Goal: Check status

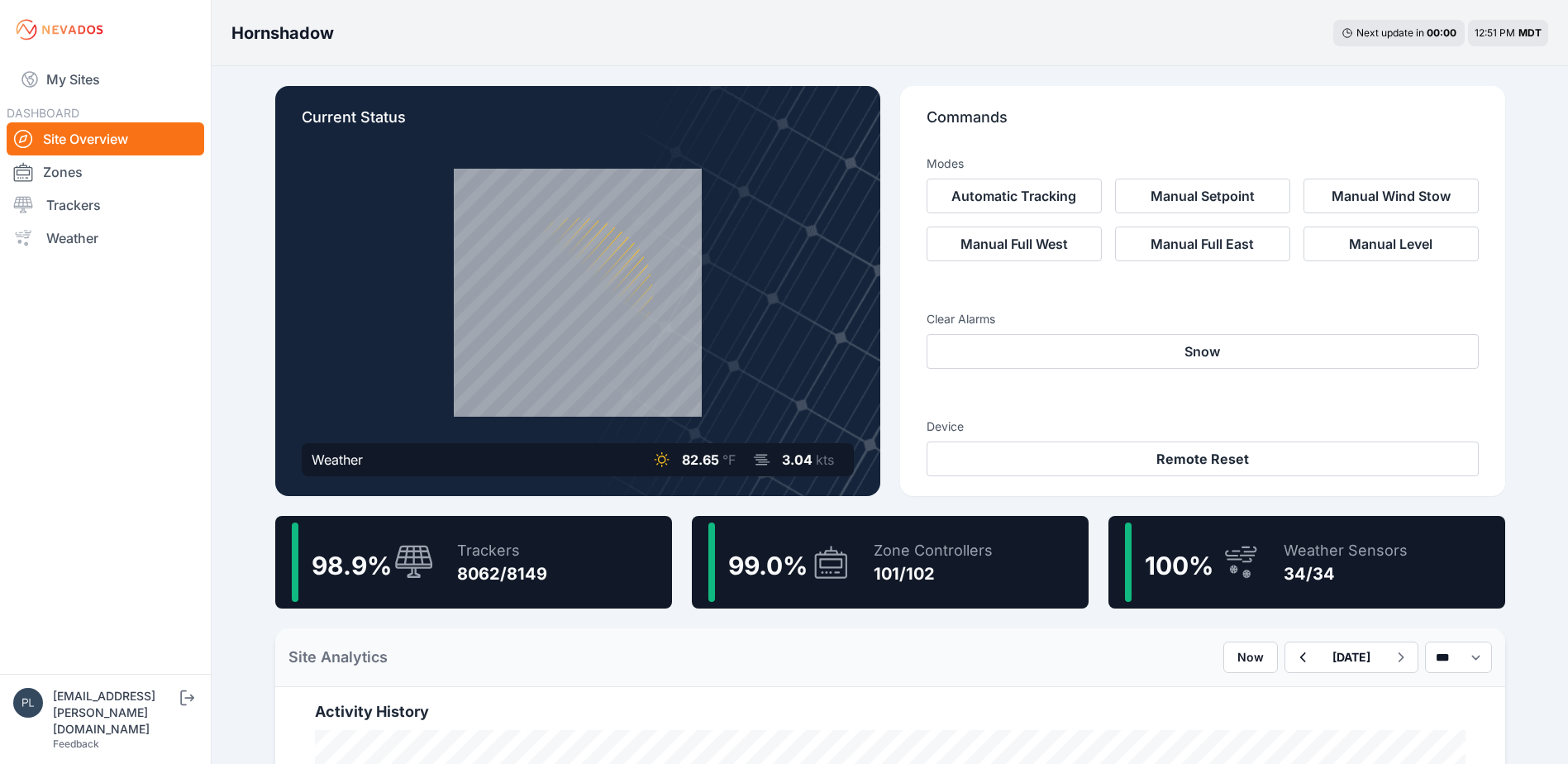
scroll to position [248, 0]
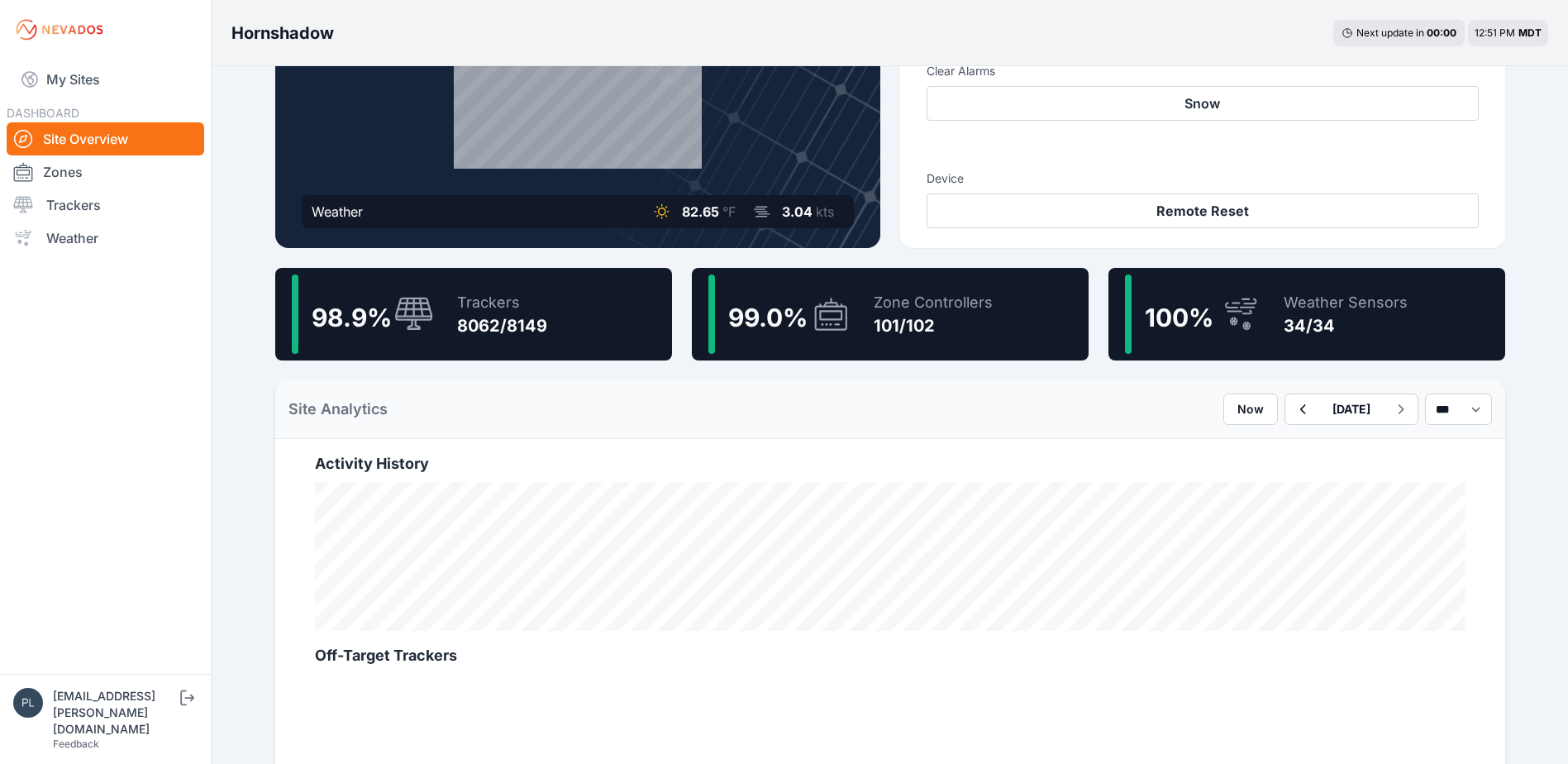
click at [135, 137] on link "Site Overview" at bounding box center [105, 139] width 197 height 33
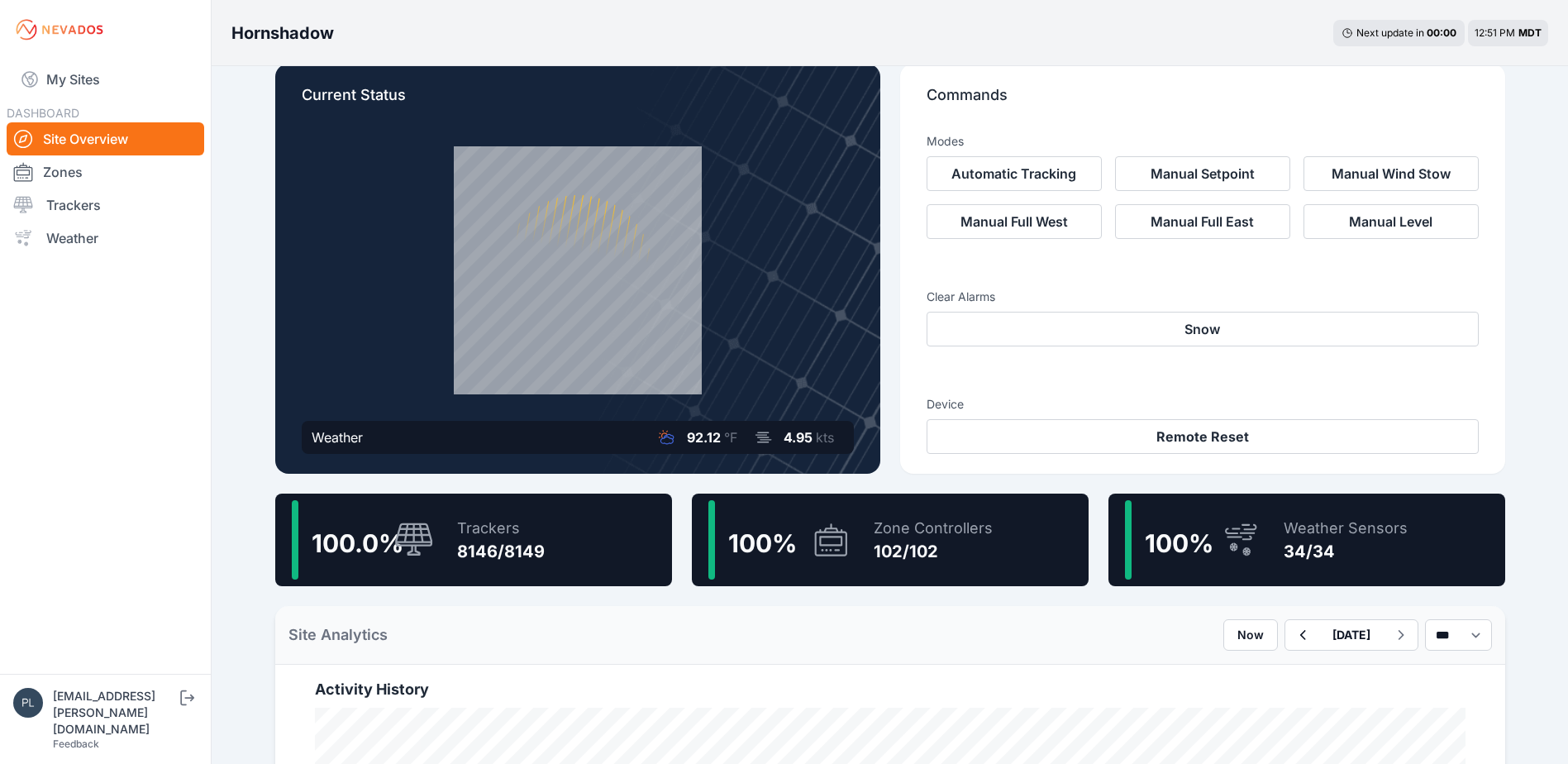
scroll to position [0, 0]
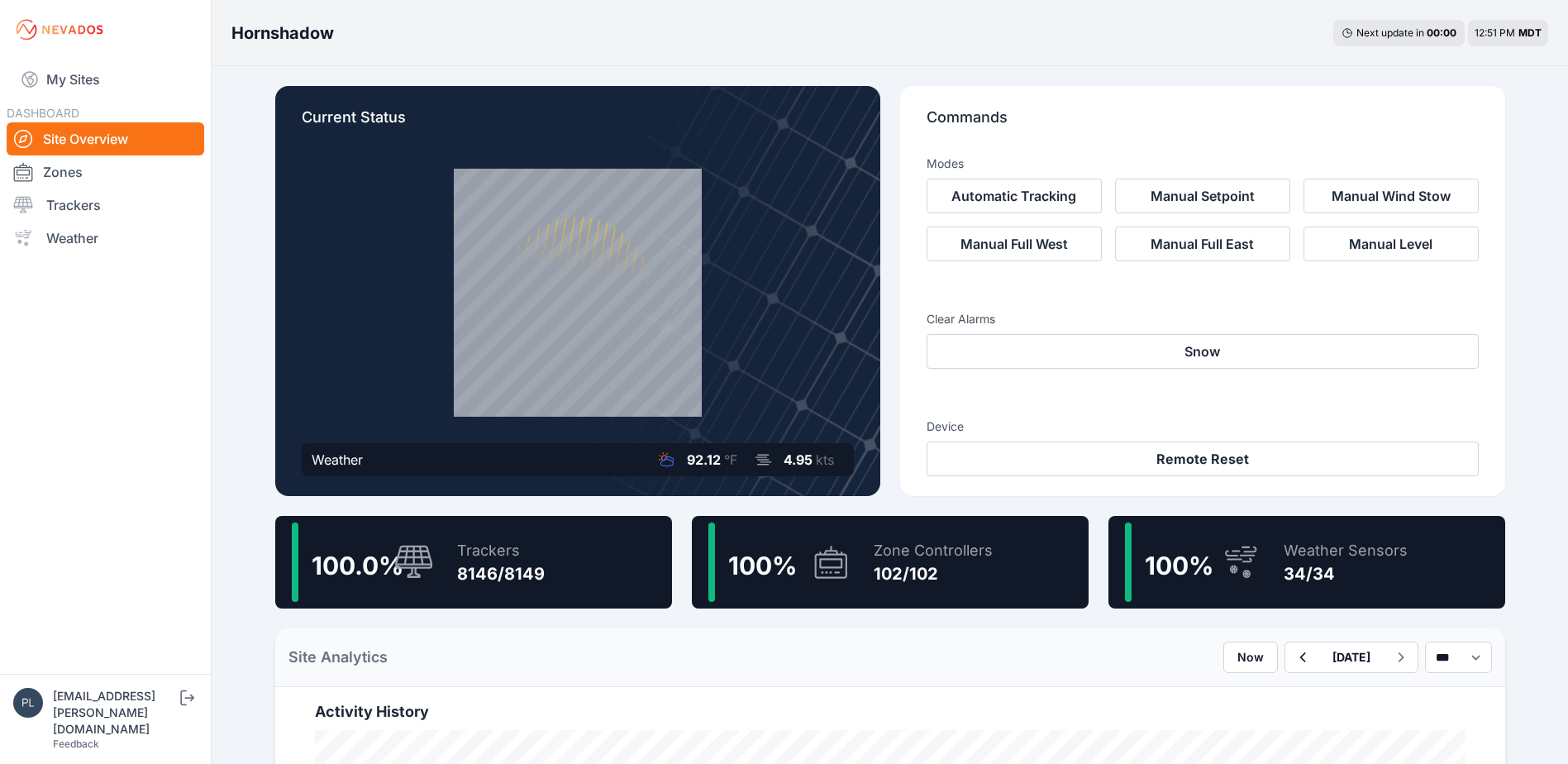
click at [528, 567] on div "8146/8149" at bounding box center [500, 573] width 87 height 23
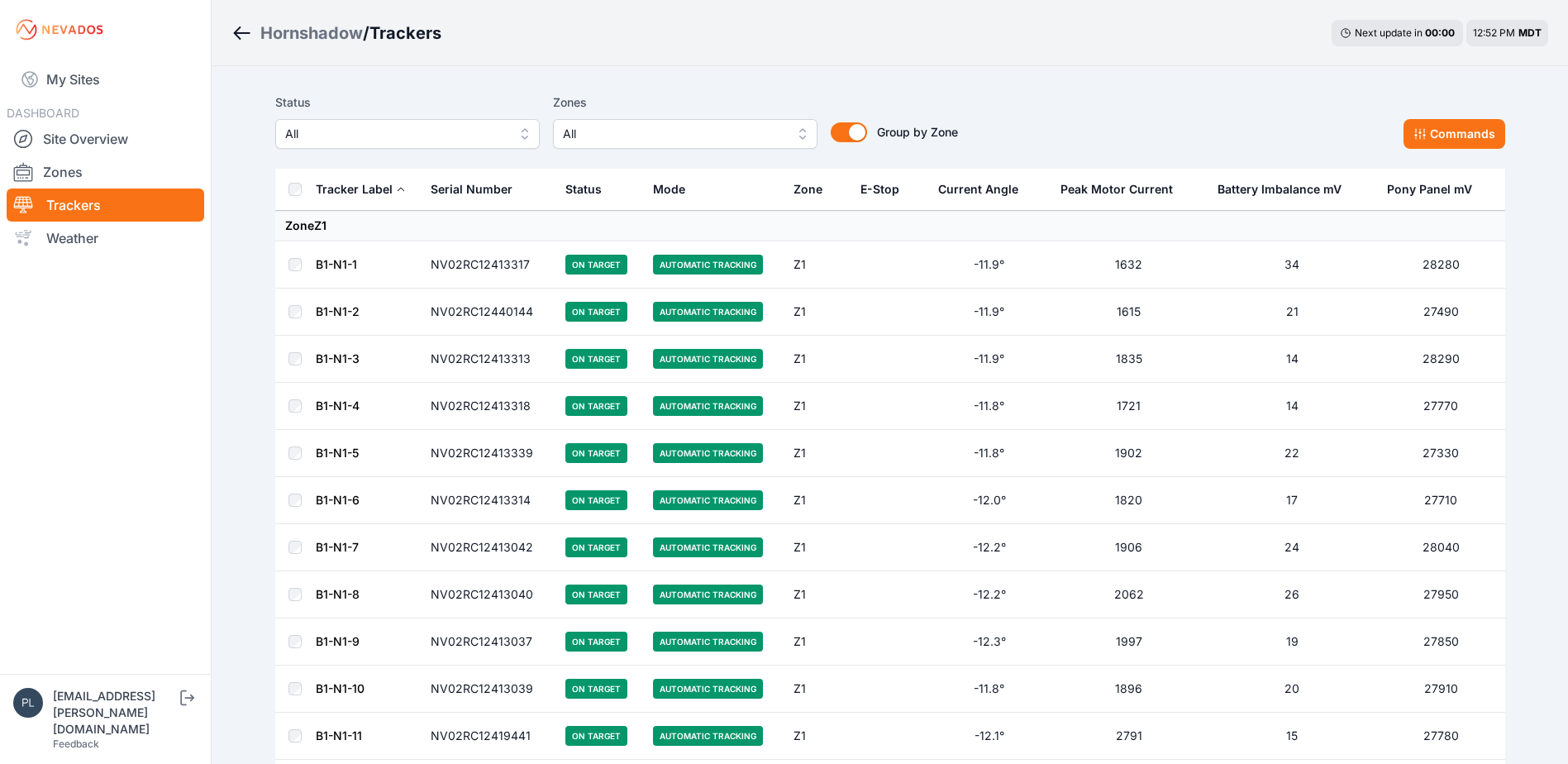
click at [412, 135] on span "All" at bounding box center [396, 133] width 221 height 20
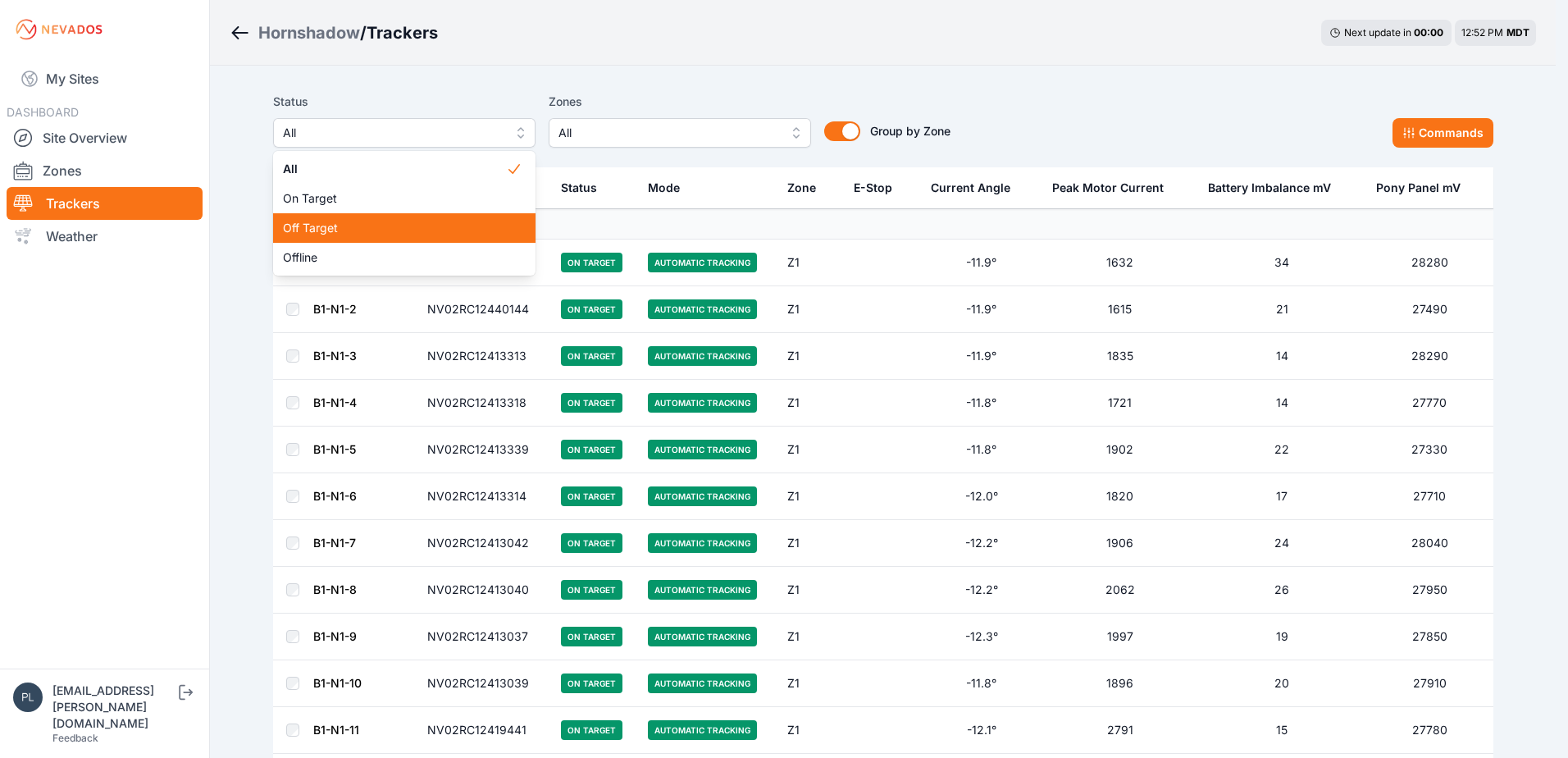
click at [401, 221] on span "Off Target" at bounding box center [395, 227] width 223 height 16
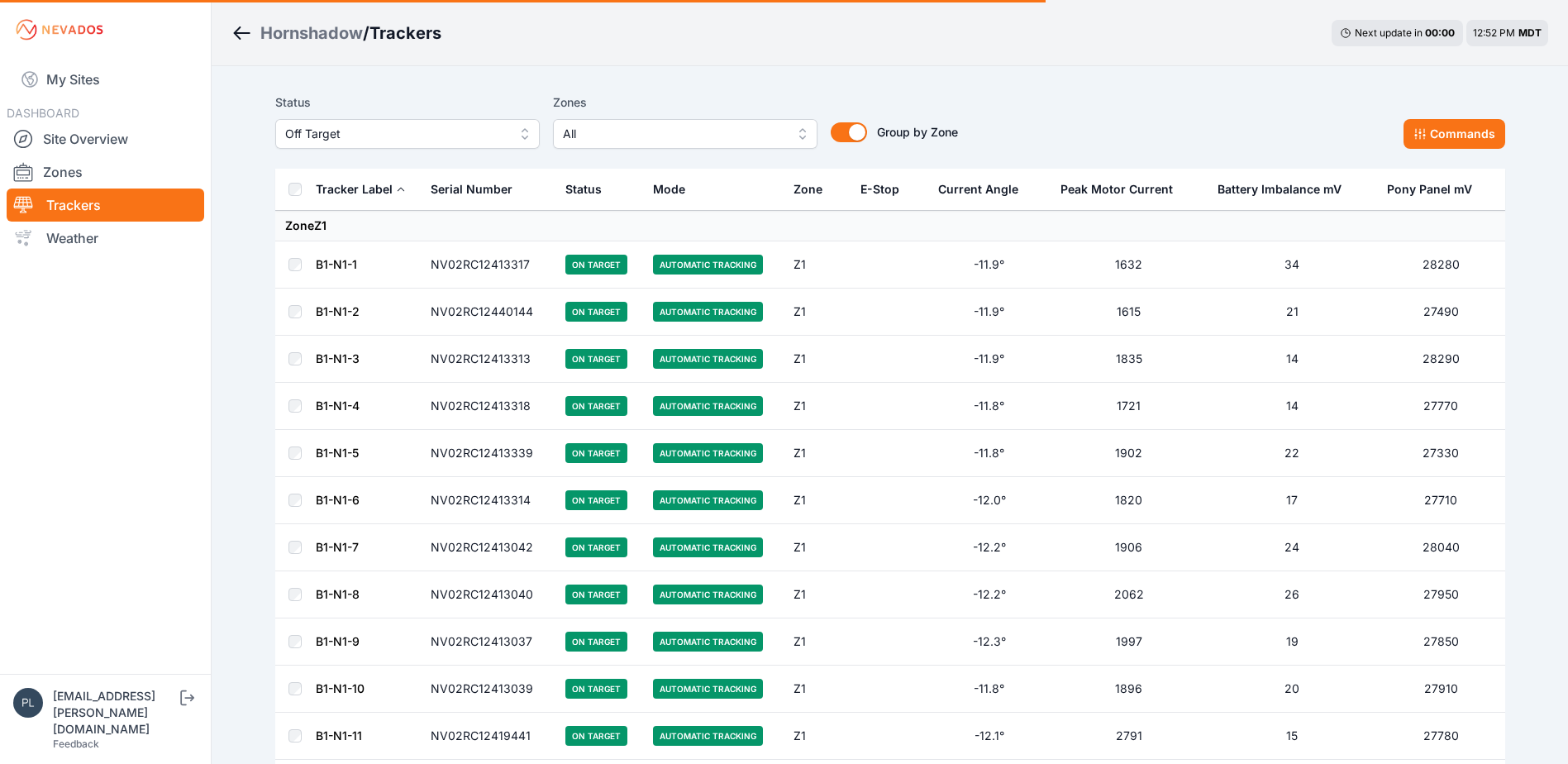
click at [468, 142] on span "Off Target" at bounding box center [396, 133] width 221 height 20
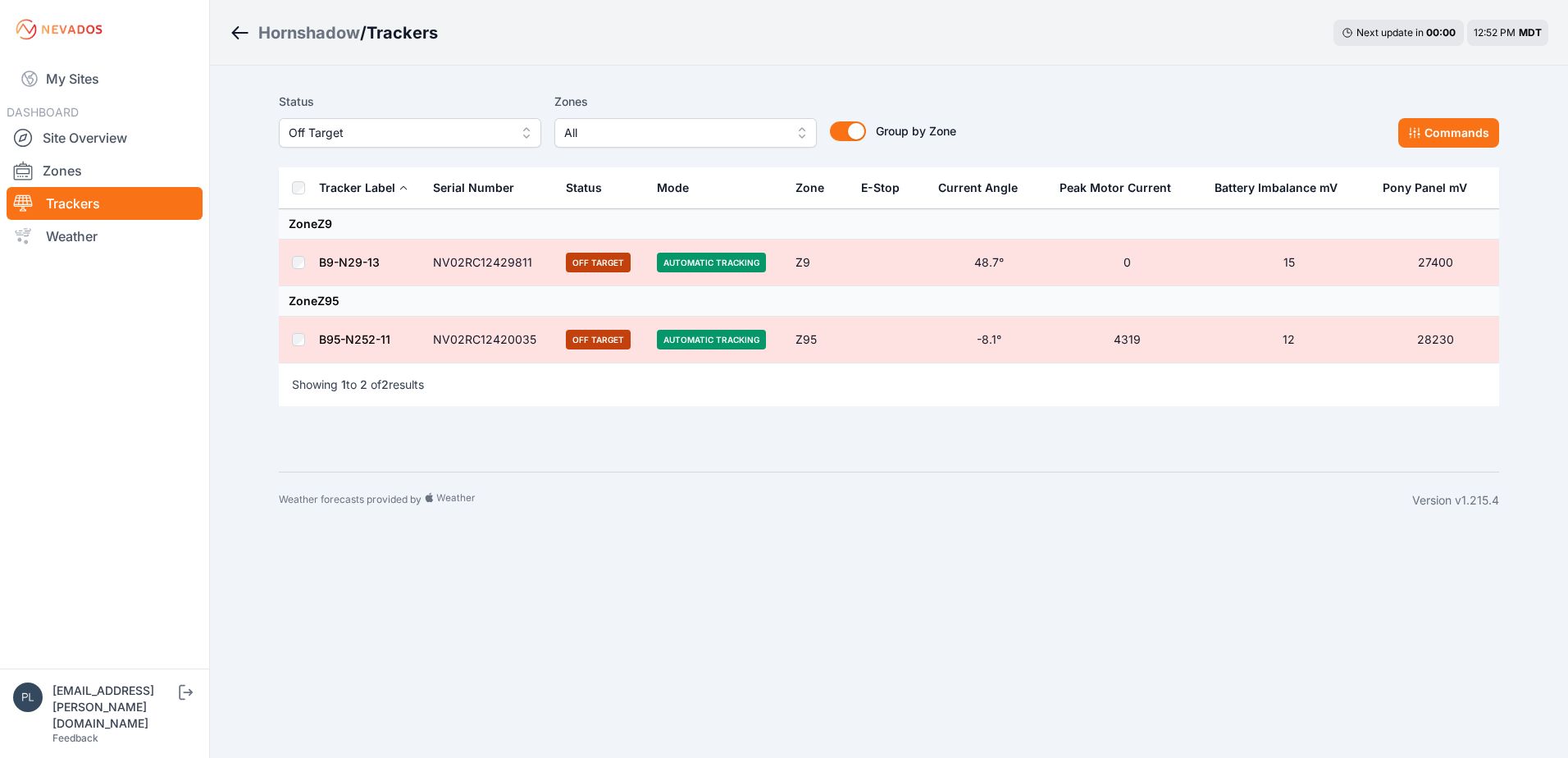
click at [211, 373] on div "Hornshadow / Trackers Next update in 00 : 00 12:52 PM MDT Status Off Target Zon…" at bounding box center [784, 263] width 1568 height 528
drag, startPoint x: 1341, startPoint y: 470, endPoint x: 1336, endPoint y: 638, distance: 168.1
click at [1345, 651] on body "My Sites DASHBOARD Site Overview Zones Trackers Weather [EMAIL_ADDRESS][PERSON_…" at bounding box center [784, 379] width 1568 height 758
click at [1326, 622] on body "My Sites DASHBOARD Site Overview Zones Trackers Weather [EMAIL_ADDRESS][PERSON_…" at bounding box center [784, 379] width 1568 height 758
click at [126, 146] on link "Site Overview" at bounding box center [105, 138] width 196 height 32
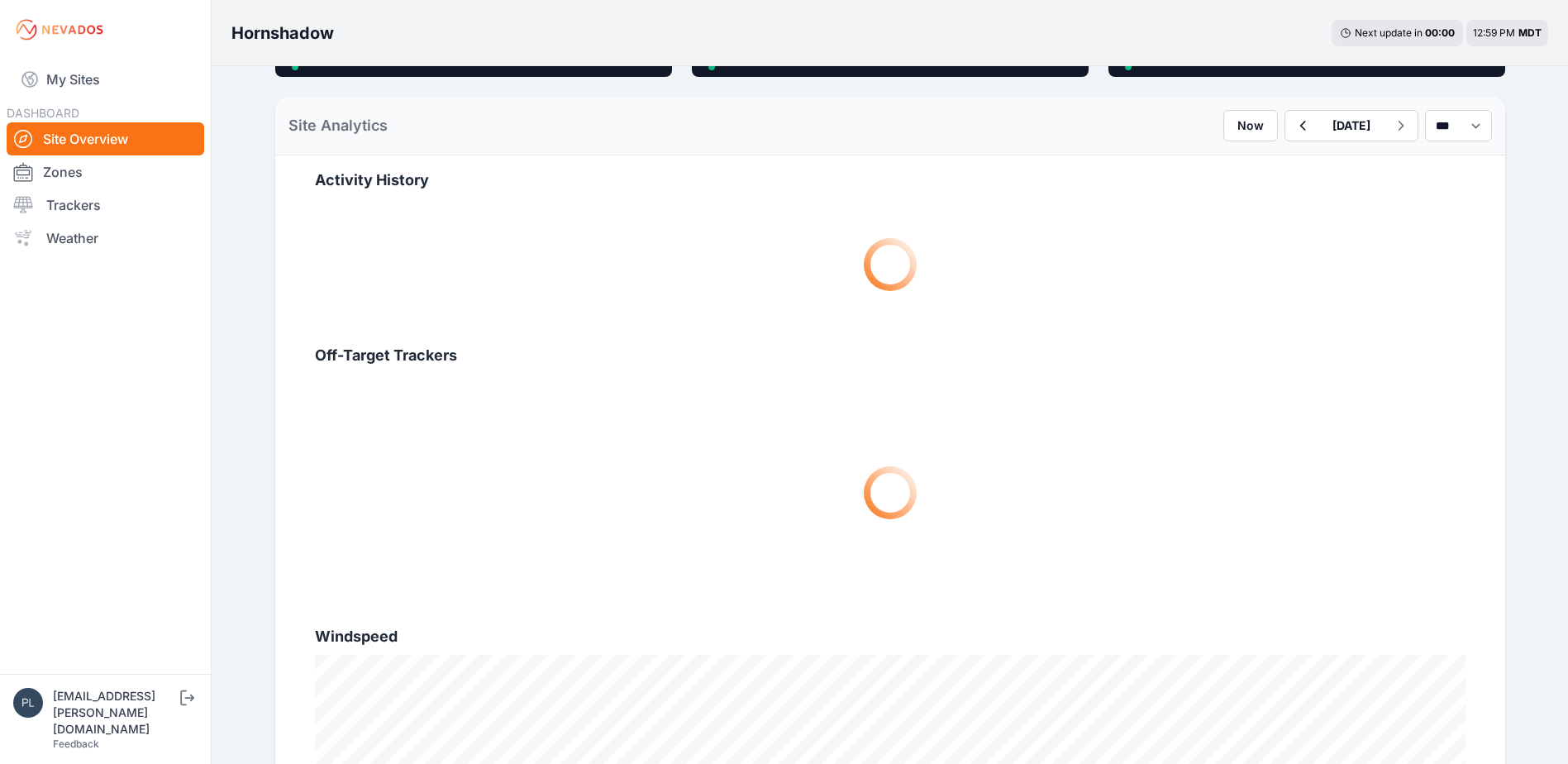
scroll to position [579, 0]
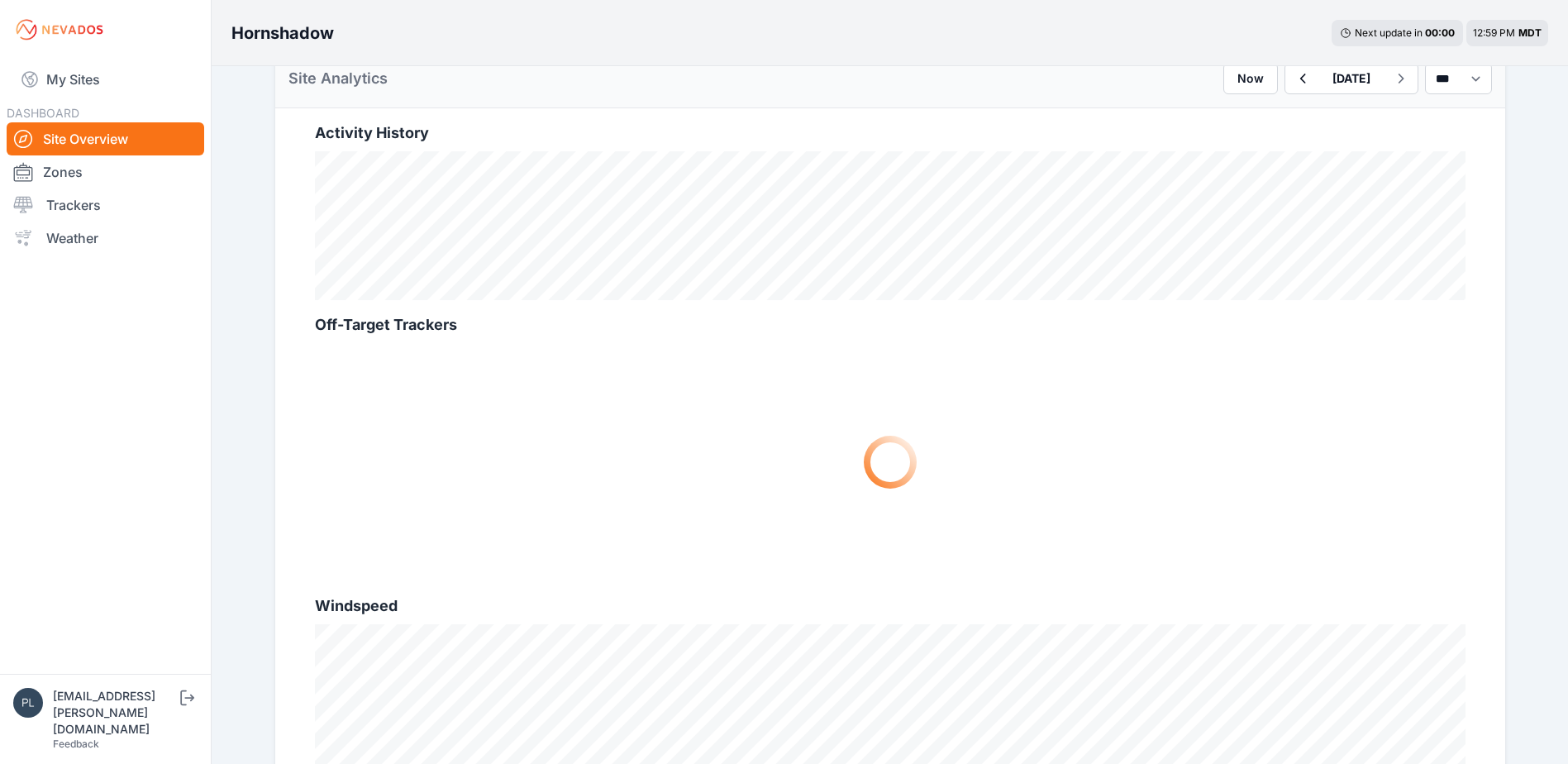
click at [174, 454] on nav "My Sites DASHBOARD Site Overview Zones Trackers Weather" at bounding box center [105, 359] width 211 height 601
